Goal: Transaction & Acquisition: Purchase product/service

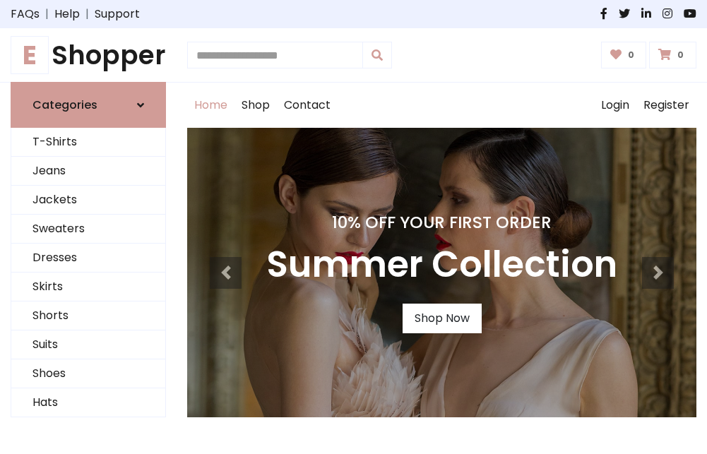
click at [353, 227] on h4 "10% Off Your First Order" at bounding box center [441, 223] width 351 height 20
click at [442, 319] on link "Shop Now" at bounding box center [442, 319] width 79 height 30
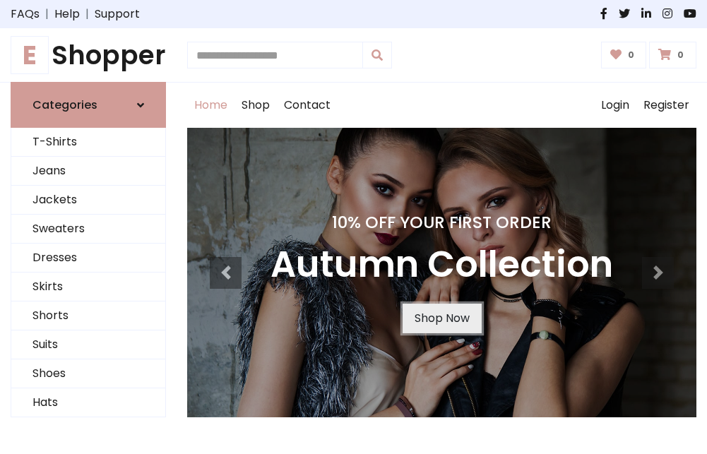
click at [442, 319] on link "Shop Now" at bounding box center [442, 319] width 79 height 30
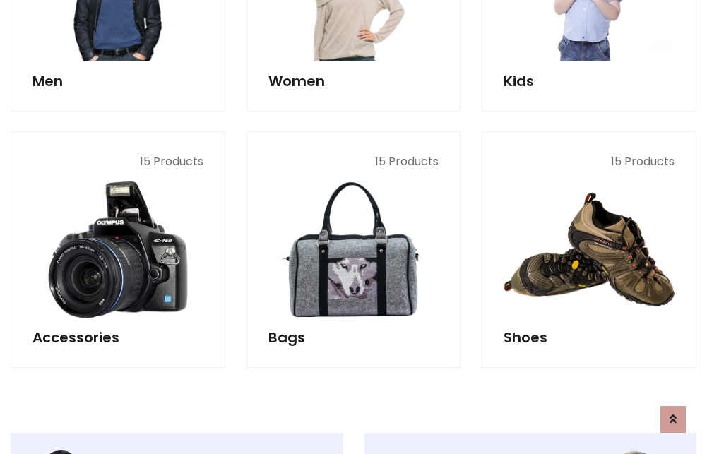
scroll to position [1409, 0]
